Goal: Navigation & Orientation: Find specific page/section

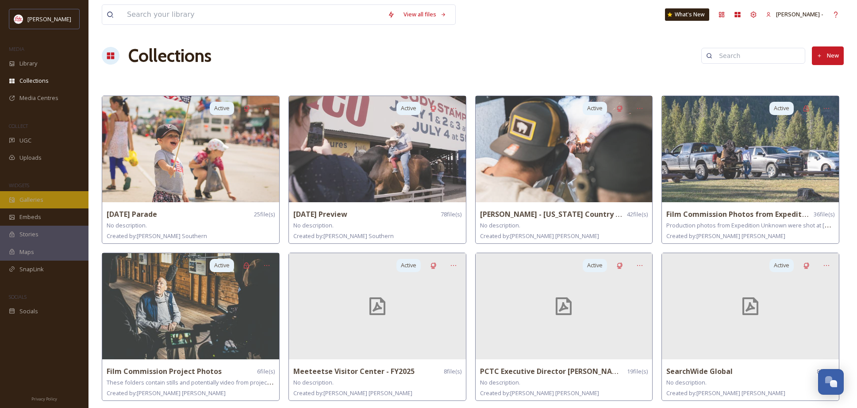
click at [39, 200] on span "Galleries" at bounding box center [31, 200] width 24 height 8
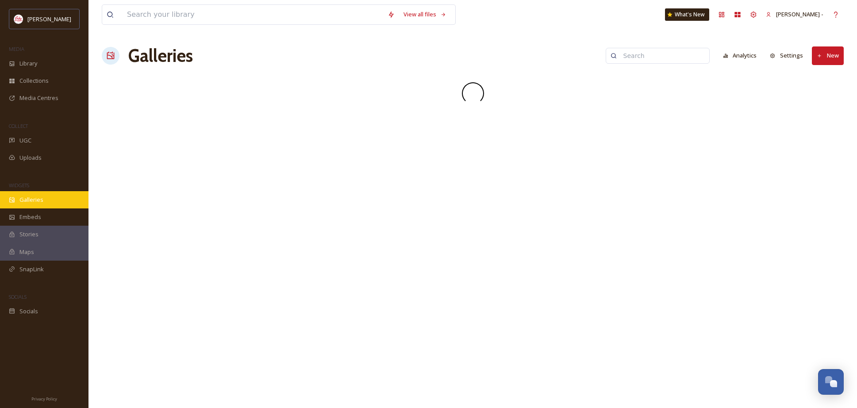
click at [26, 198] on span "Galleries" at bounding box center [31, 200] width 24 height 8
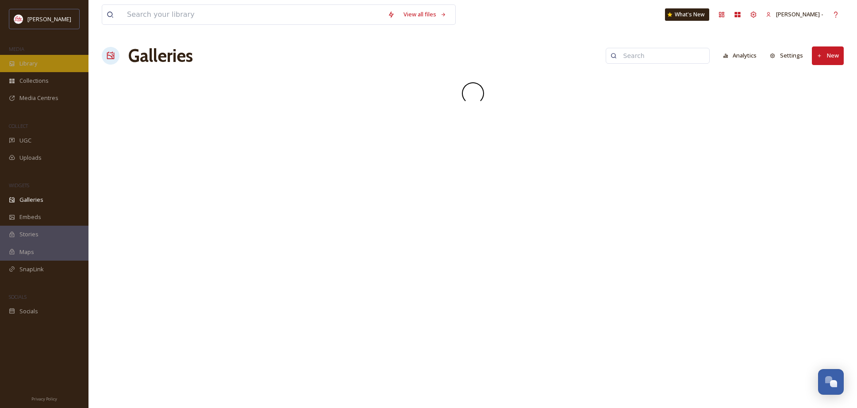
click at [20, 62] on span "Library" at bounding box center [28, 63] width 18 height 8
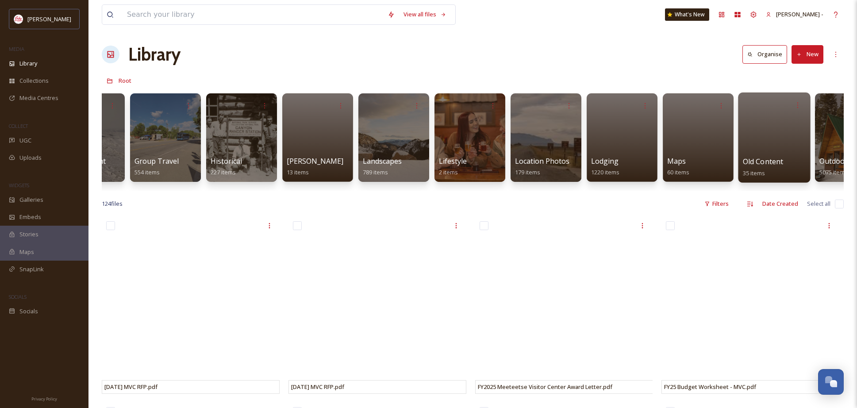
scroll to position [0, 1117]
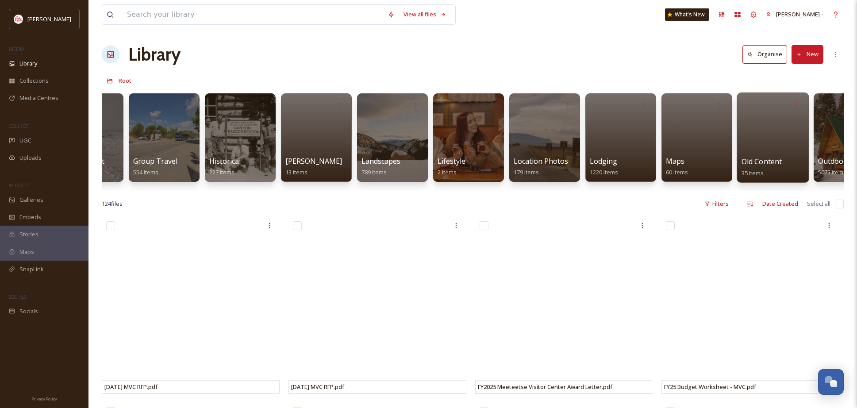
click at [768, 162] on span "Old Content" at bounding box center [762, 162] width 41 height 10
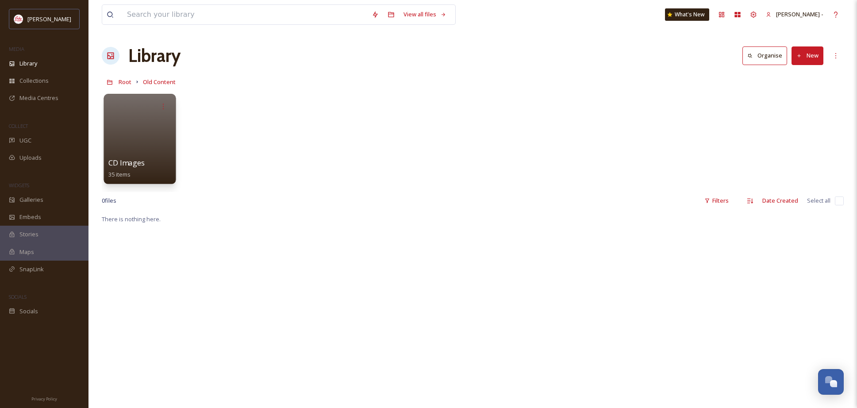
click at [153, 152] on div at bounding box center [140, 139] width 72 height 90
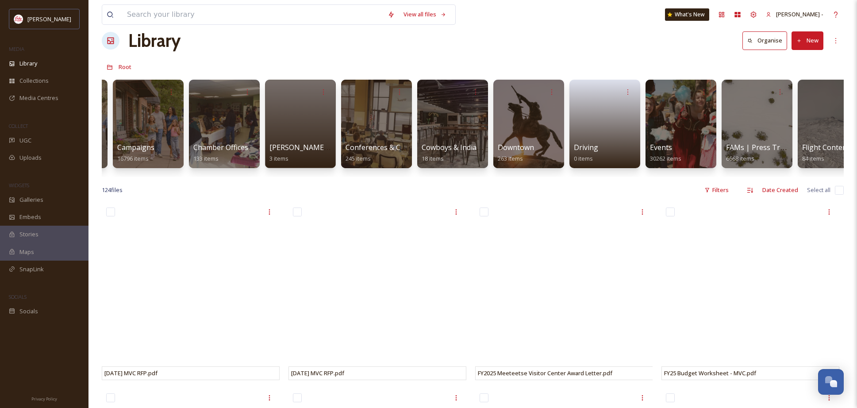
scroll to position [0, 373]
click at [457, 111] on div at bounding box center [452, 124] width 72 height 90
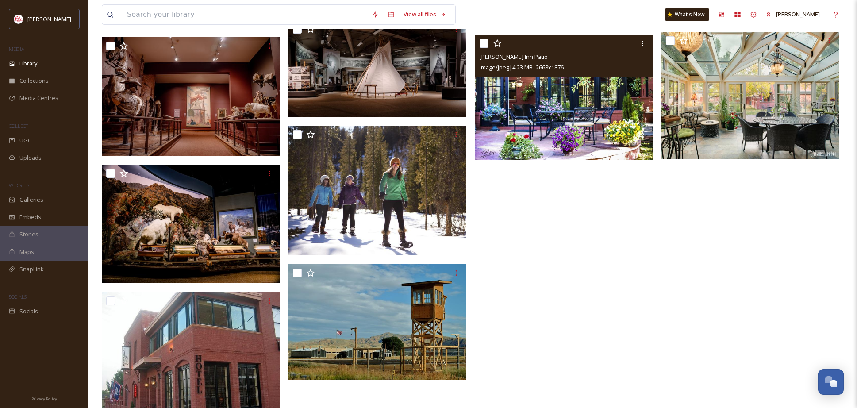
scroll to position [444, 0]
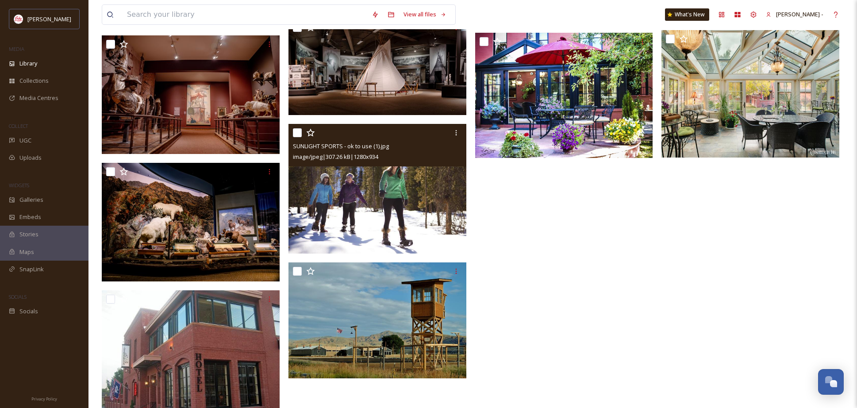
click at [420, 194] on img at bounding box center [378, 188] width 178 height 130
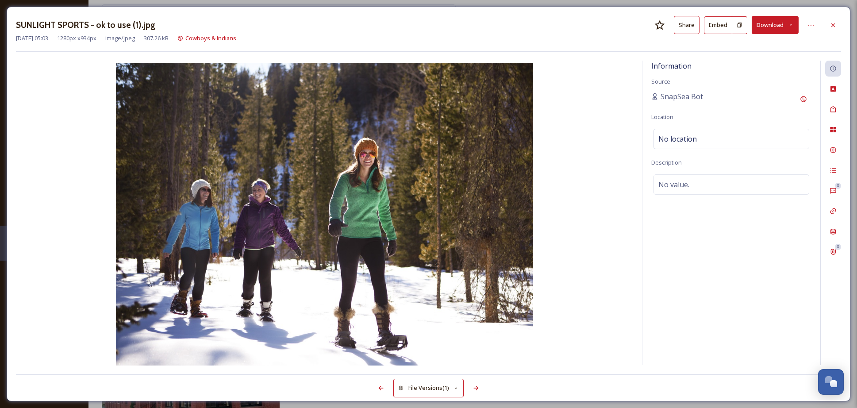
click at [794, 26] on icon at bounding box center [791, 25] width 6 height 6
click at [647, 94] on div "Information Source SnapSea Bot Location No location Description No value." at bounding box center [732, 213] width 178 height 304
